Goal: Task Accomplishment & Management: Use online tool/utility

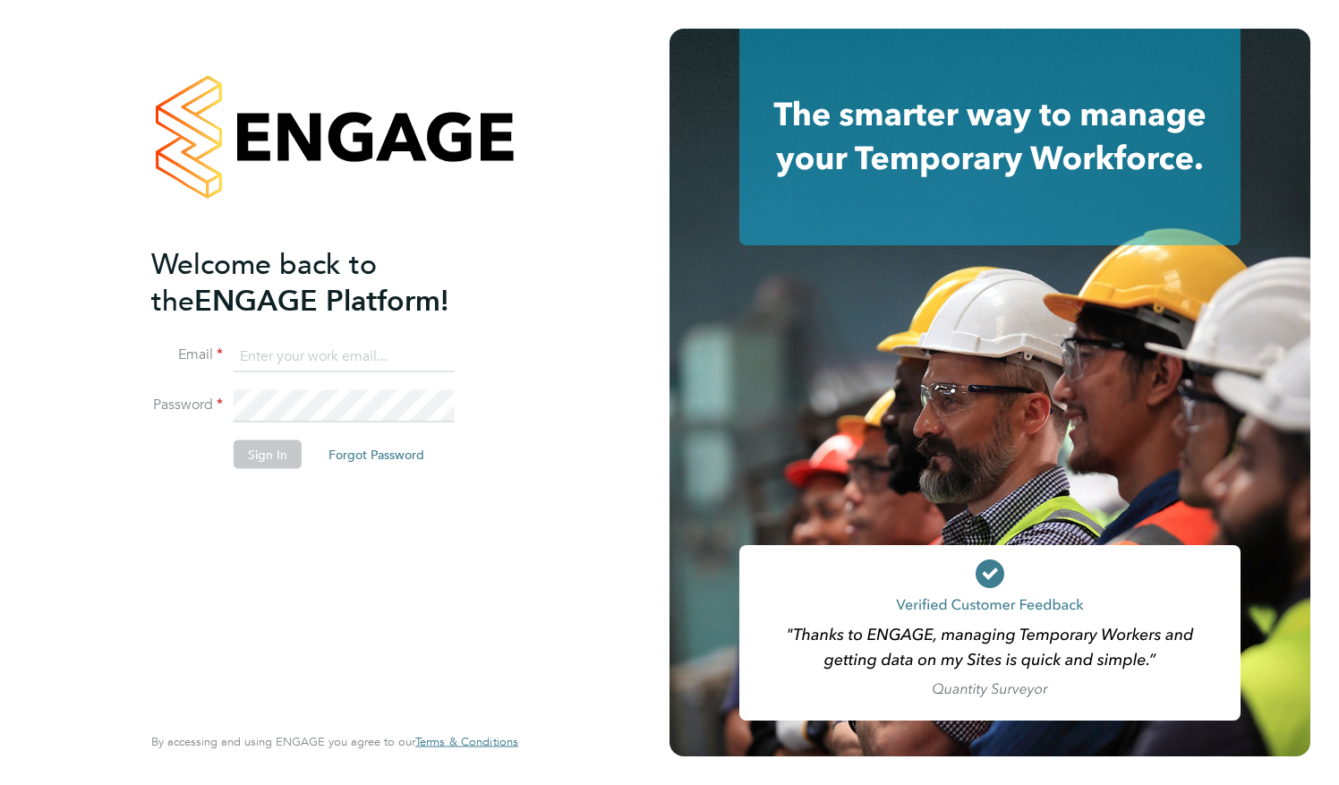
type input "macvern2000@yahoo.com"
click at [265, 455] on button "Sign In" at bounding box center [268, 453] width 68 height 29
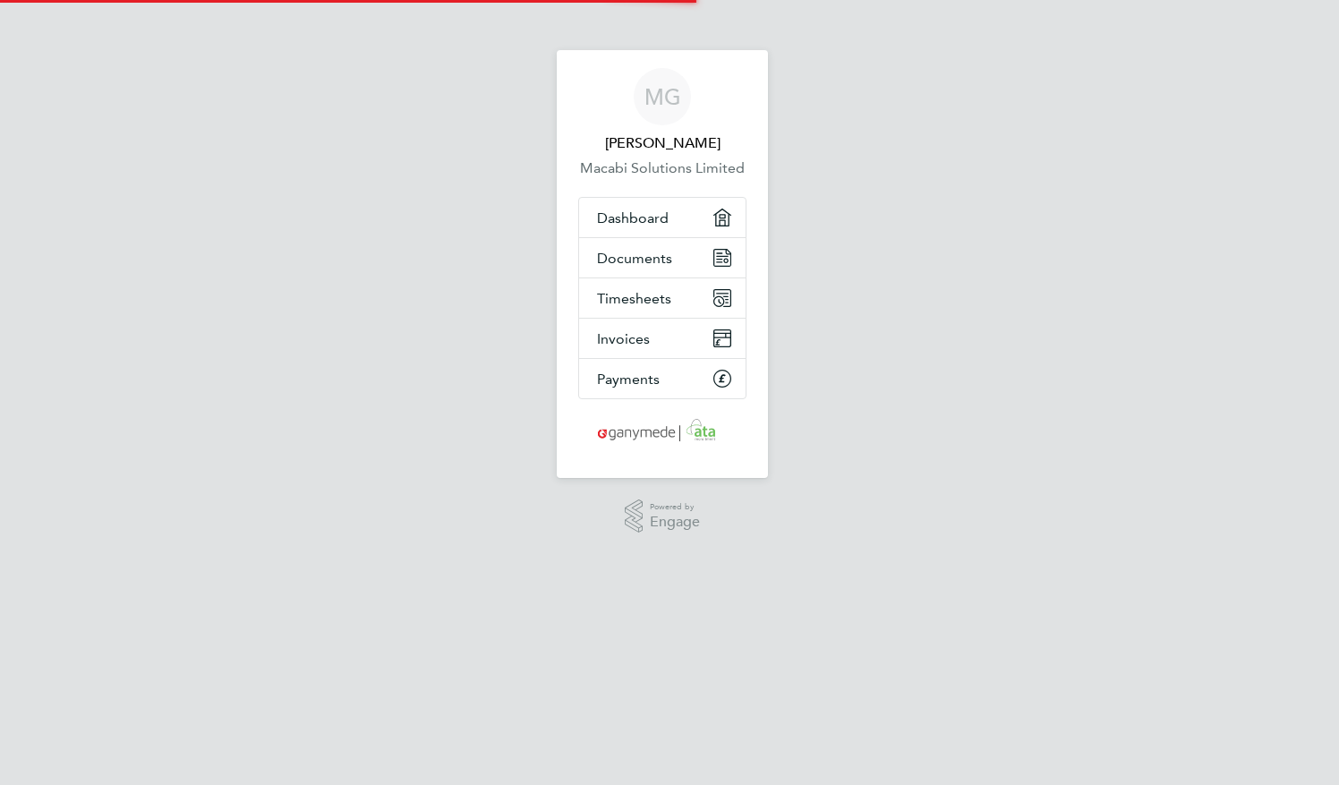
click at [299, 551] on div "MG Macvern [PERSON_NAME] Solutions Limited Applications: Dashboard Documents Ti…" at bounding box center [669, 277] width 1339 height 555
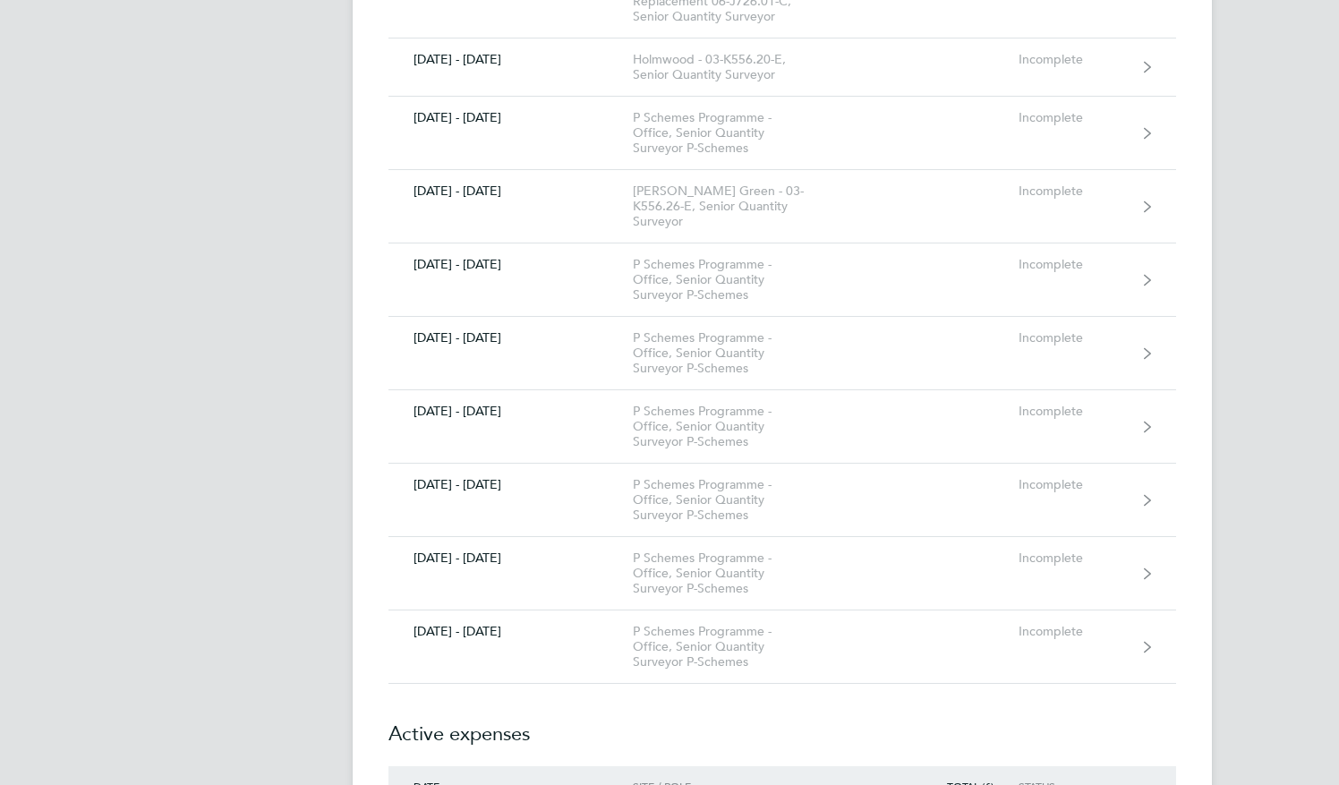
scroll to position [1002, 0]
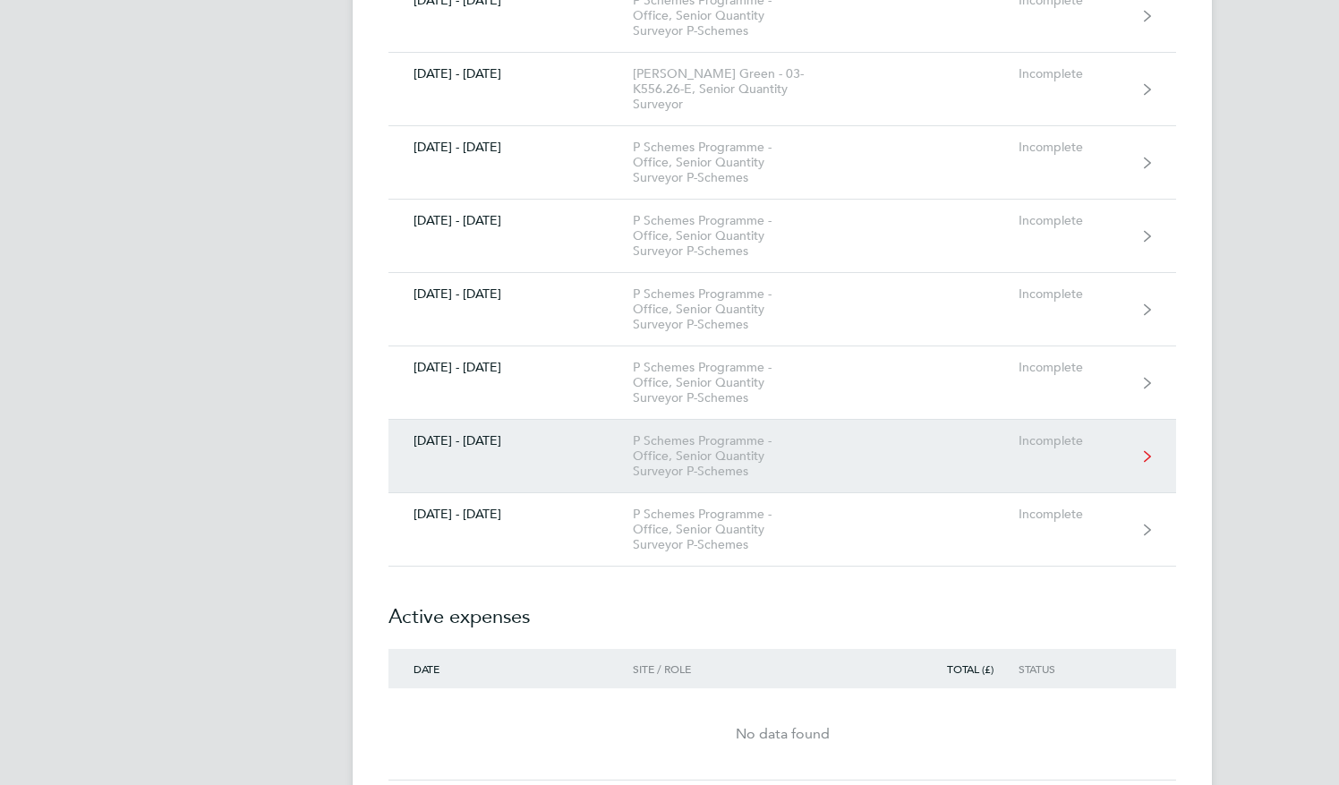
click at [683, 433] on div "P Schemes Programme - Office, Senior Quantity Surveyor P-Schemes" at bounding box center [735, 456] width 205 height 46
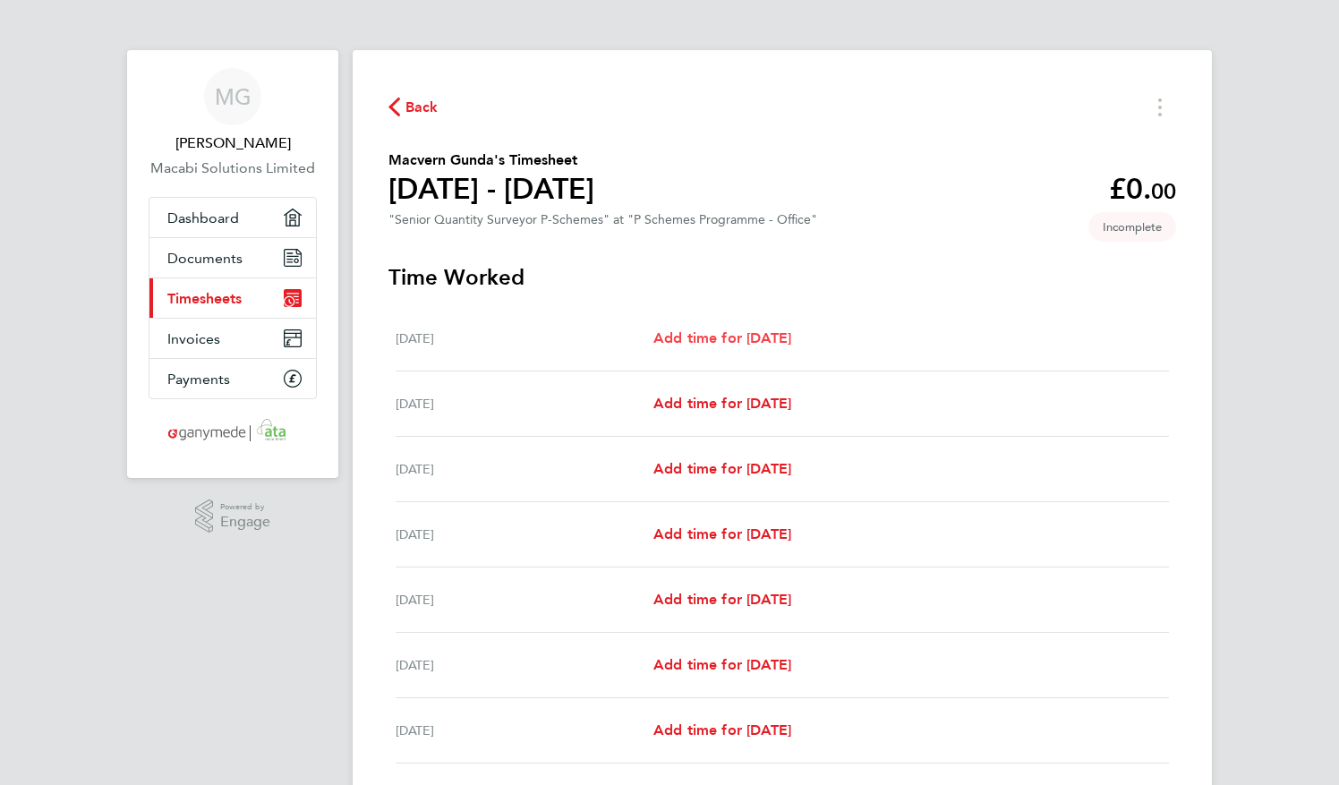
click at [740, 338] on span "Add time for [DATE]" at bounding box center [722, 337] width 138 height 17
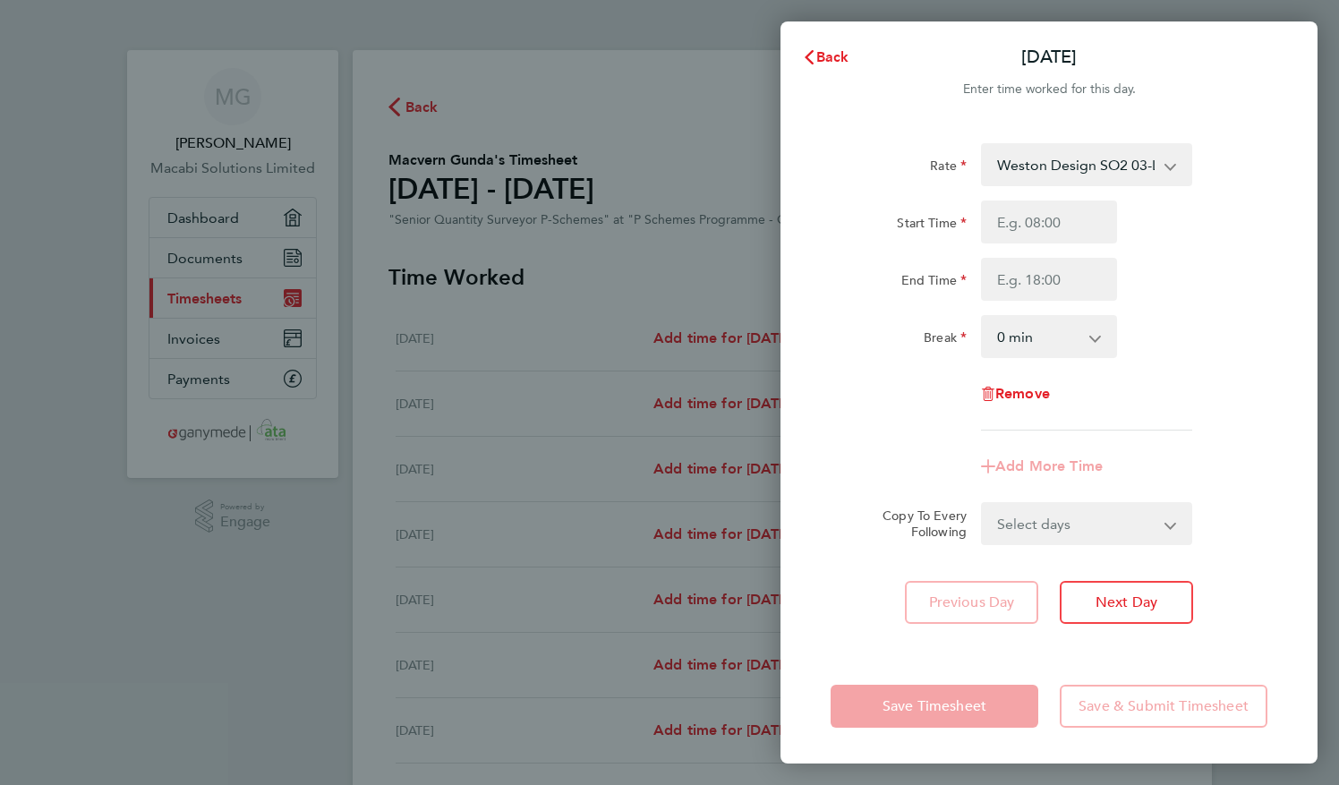
click at [1204, 263] on div "End Time" at bounding box center [1048, 279] width 451 height 43
